Goal: Task Accomplishment & Management: Manage account settings

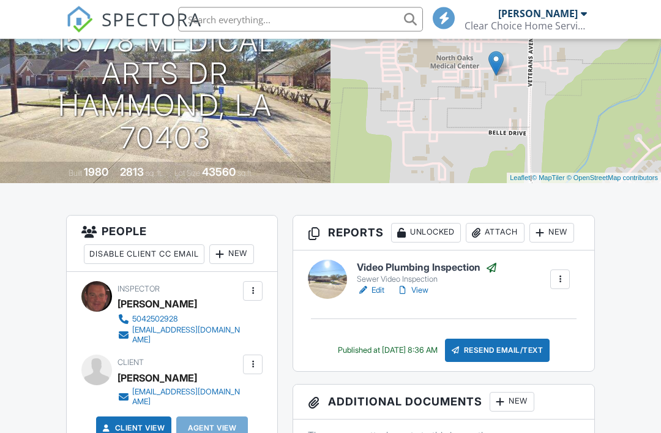
scroll to position [168, 0]
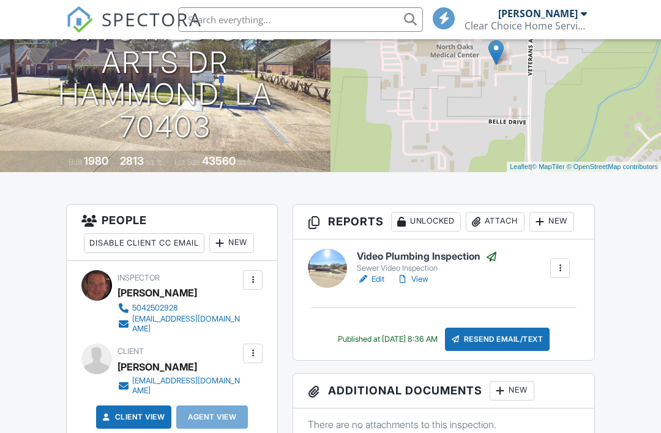
click at [250, 348] on div at bounding box center [253, 353] width 12 height 12
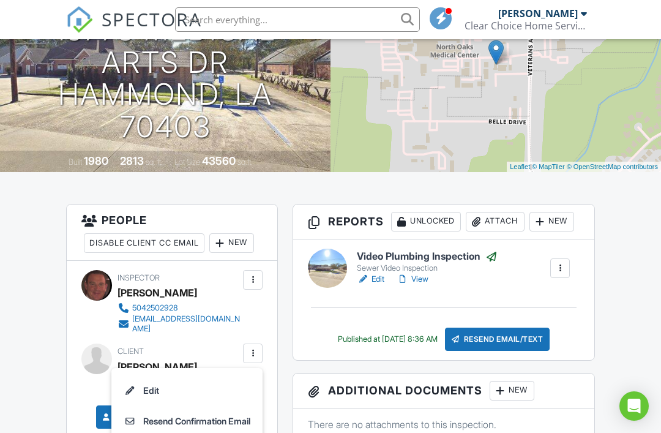
click at [181, 382] on li "Edit" at bounding box center [187, 390] width 136 height 31
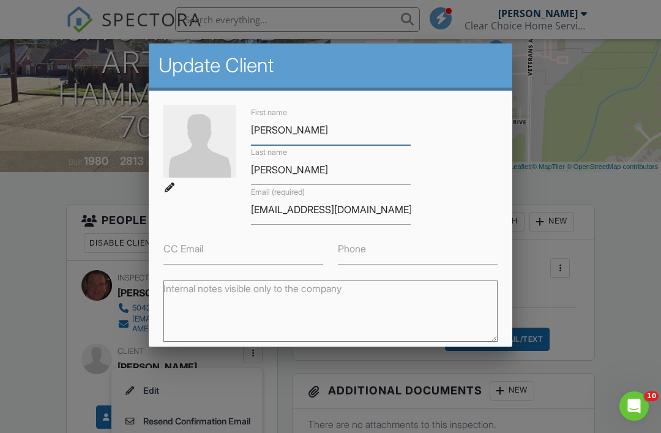
scroll to position [0, 0]
click at [293, 220] on input "[EMAIL_ADDRESS][DOMAIN_NAME]" at bounding box center [331, 210] width 160 height 30
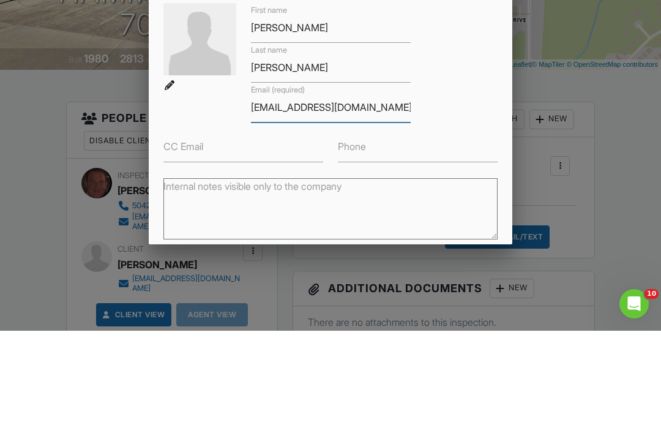
click at [295, 195] on input "[EMAIL_ADDRESS][DOMAIN_NAME]" at bounding box center [331, 210] width 160 height 30
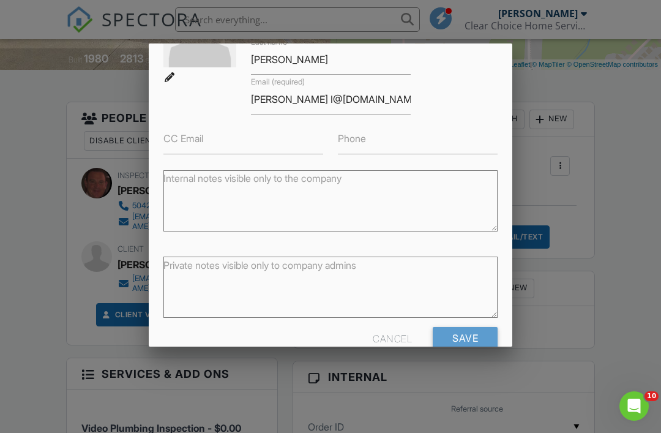
scroll to position [109, 0]
type input "Magruder I@northoaks.org"
click at [467, 343] on input "Save" at bounding box center [465, 339] width 65 height 22
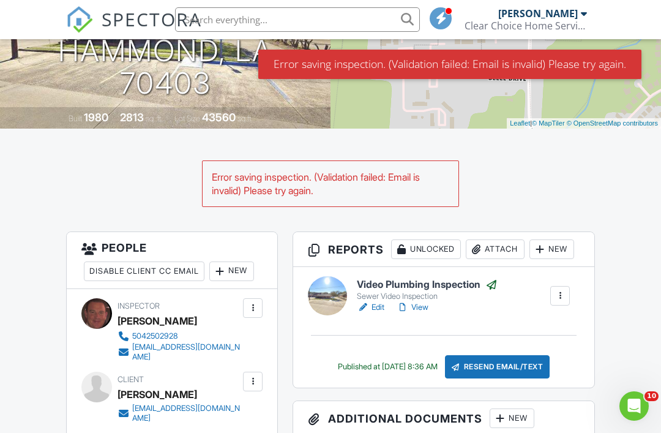
scroll to position [221, 0]
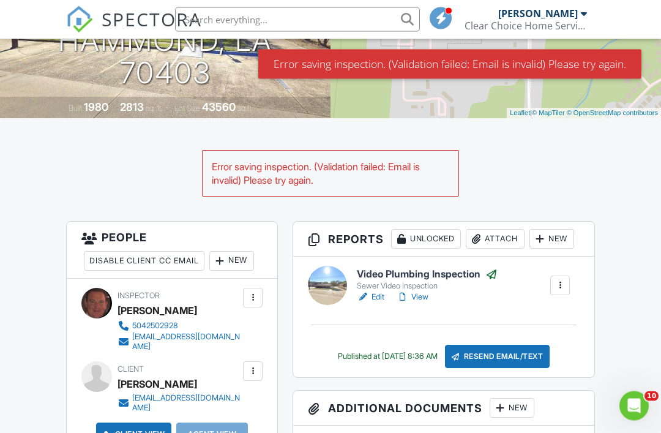
click at [249, 365] on div at bounding box center [253, 371] width 12 height 12
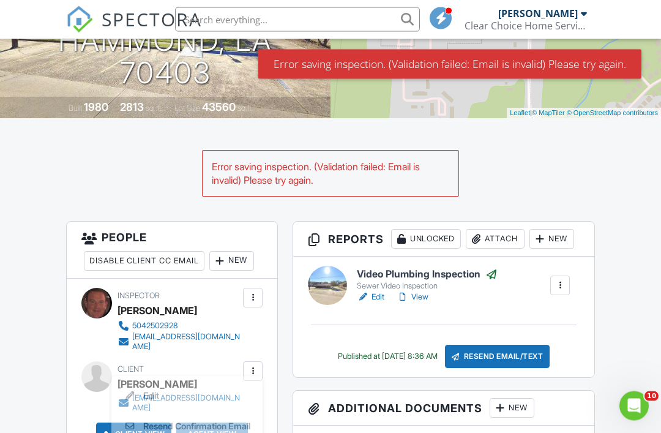
scroll to position [221, 0]
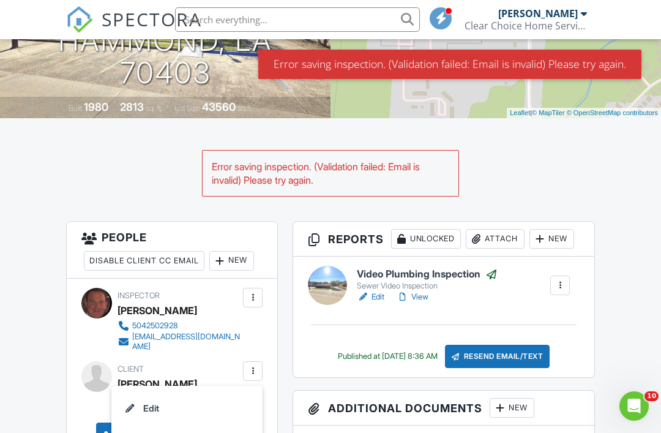
click at [191, 398] on li "Edit" at bounding box center [187, 408] width 136 height 31
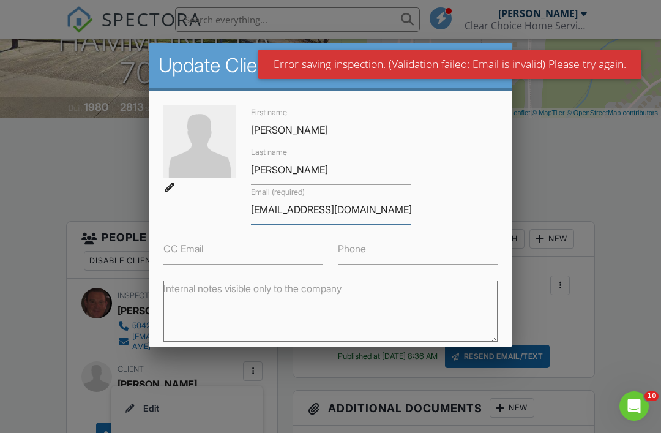
click at [390, 212] on input "[EMAIL_ADDRESS][DOMAIN_NAME]" at bounding box center [331, 210] width 160 height 30
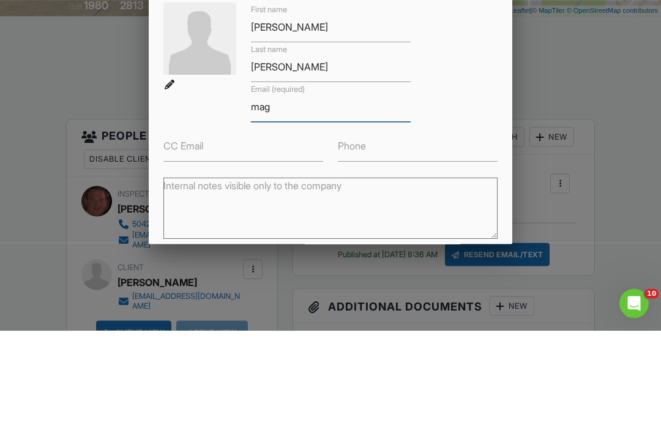
type input "ma"
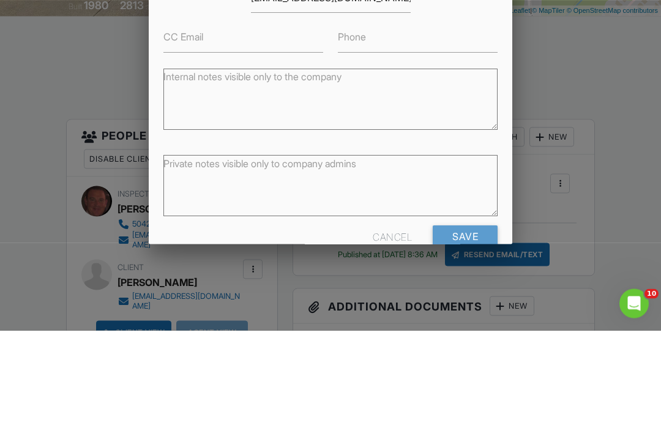
scroll to position [324, 0]
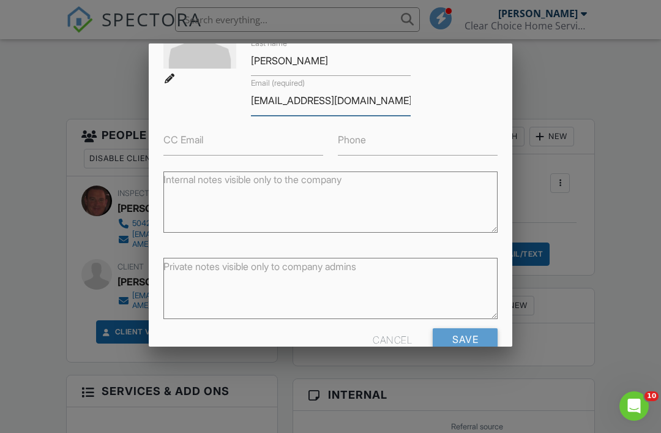
type input "[EMAIL_ADDRESS][DOMAIN_NAME]"
click at [473, 343] on input "Save" at bounding box center [465, 339] width 65 height 22
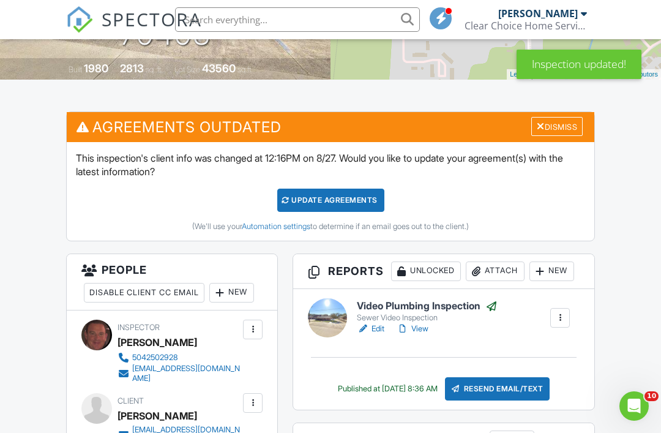
scroll to position [270, 0]
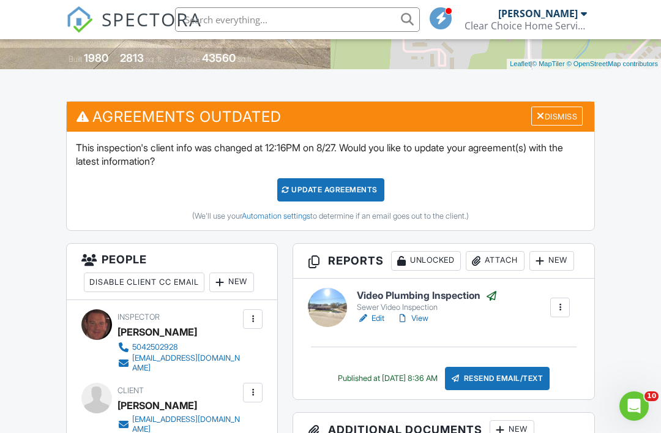
click at [348, 190] on div "Update Agreements" at bounding box center [330, 189] width 107 height 23
